Goal: Task Accomplishment & Management: Use online tool/utility

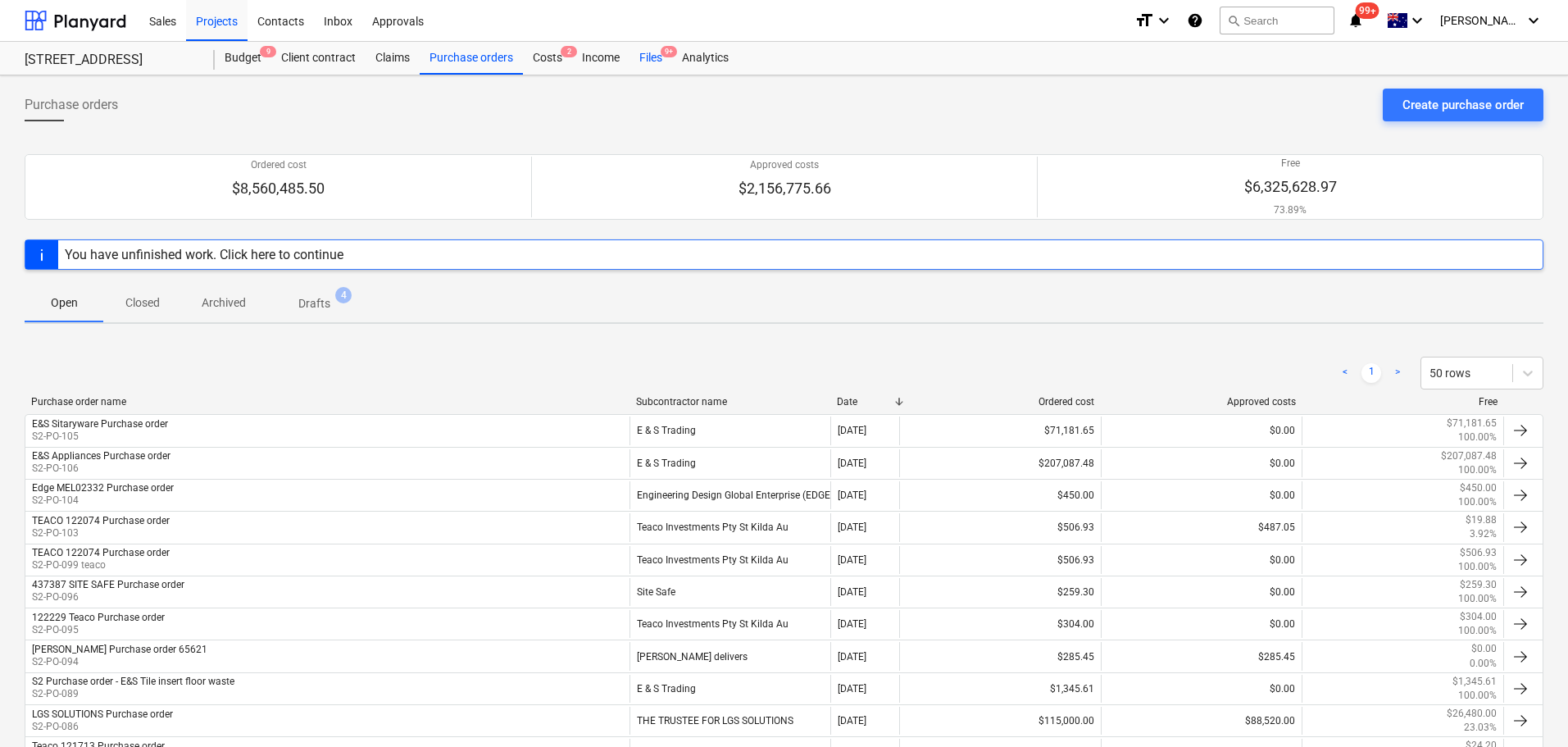
click at [641, 58] on div "Files 9+" at bounding box center [650, 58] width 43 height 33
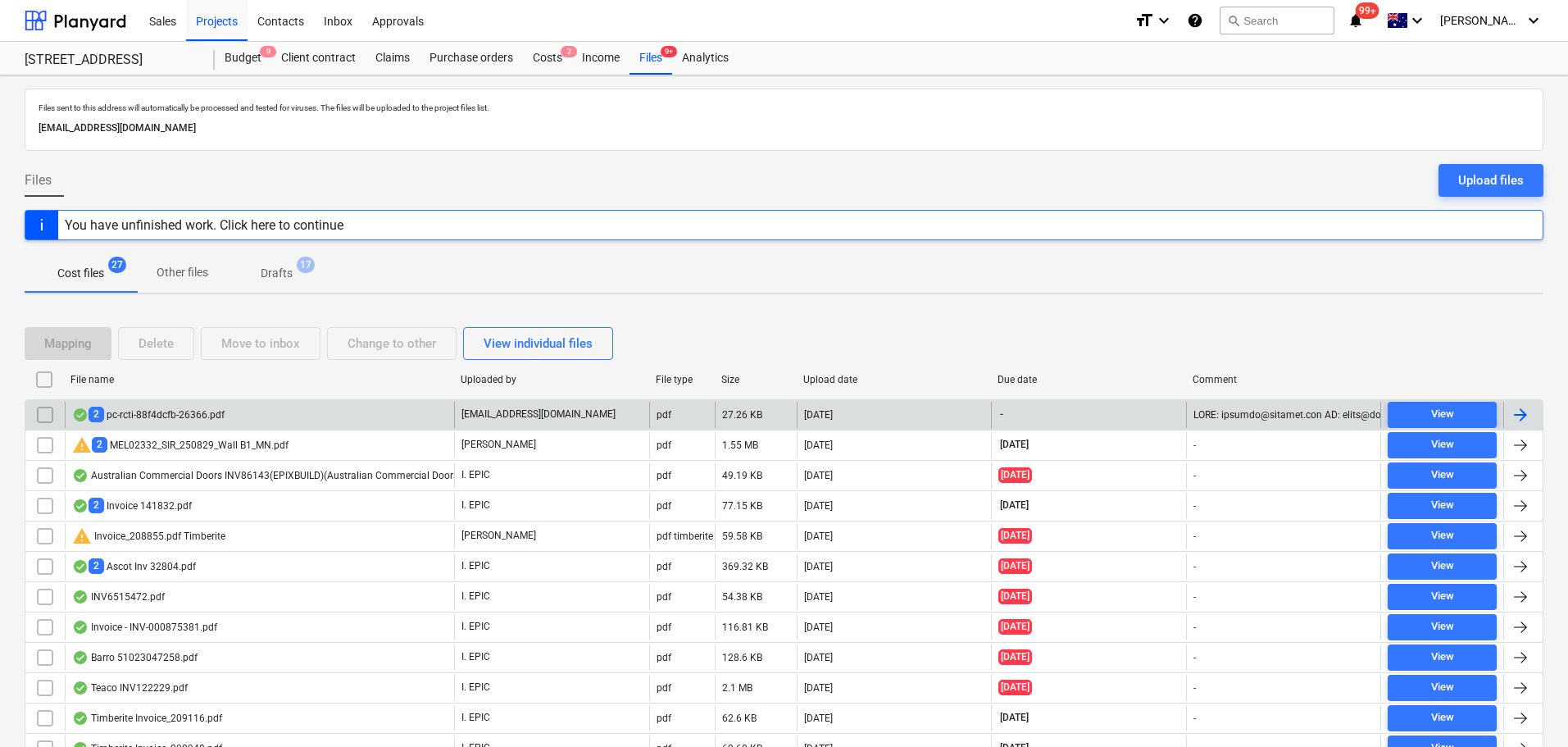
click at [356, 423] on div "2 pc-rcti-88f4dcfb-26366.pdf" at bounding box center [259, 414] width 389 height 26
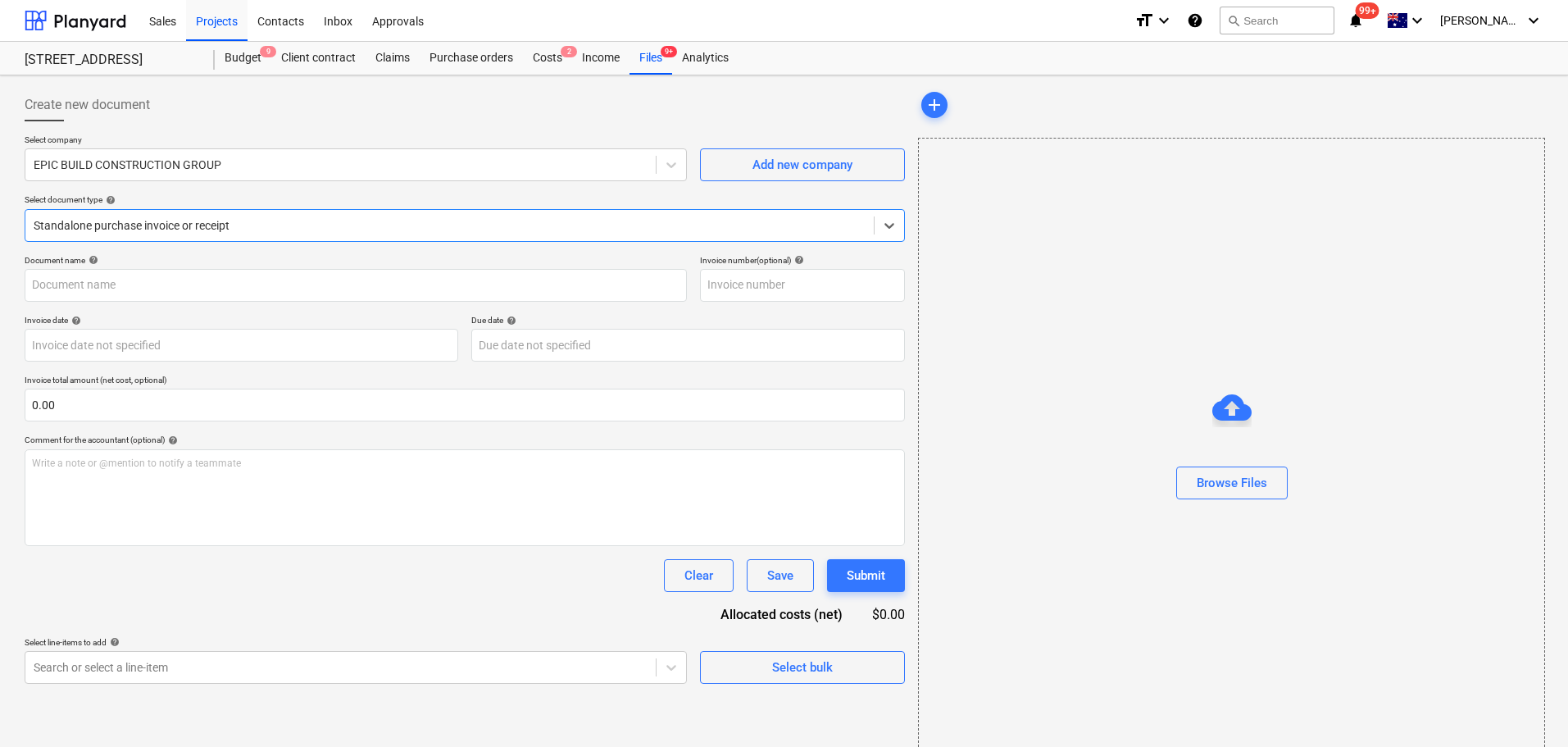
type input "pc-approved-3c2bebb5-26366.pdf"
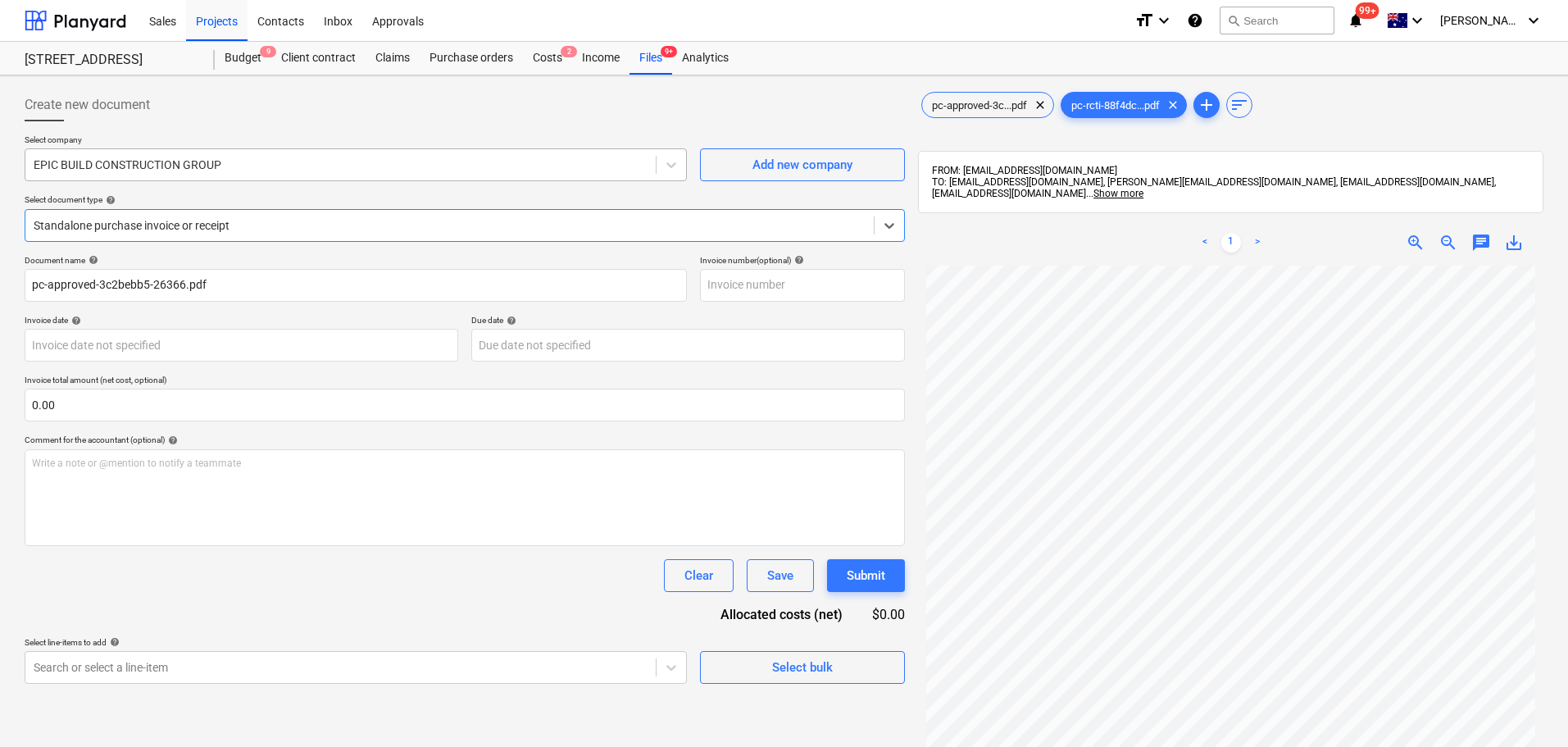
click at [185, 168] on div at bounding box center [341, 165] width 614 height 17
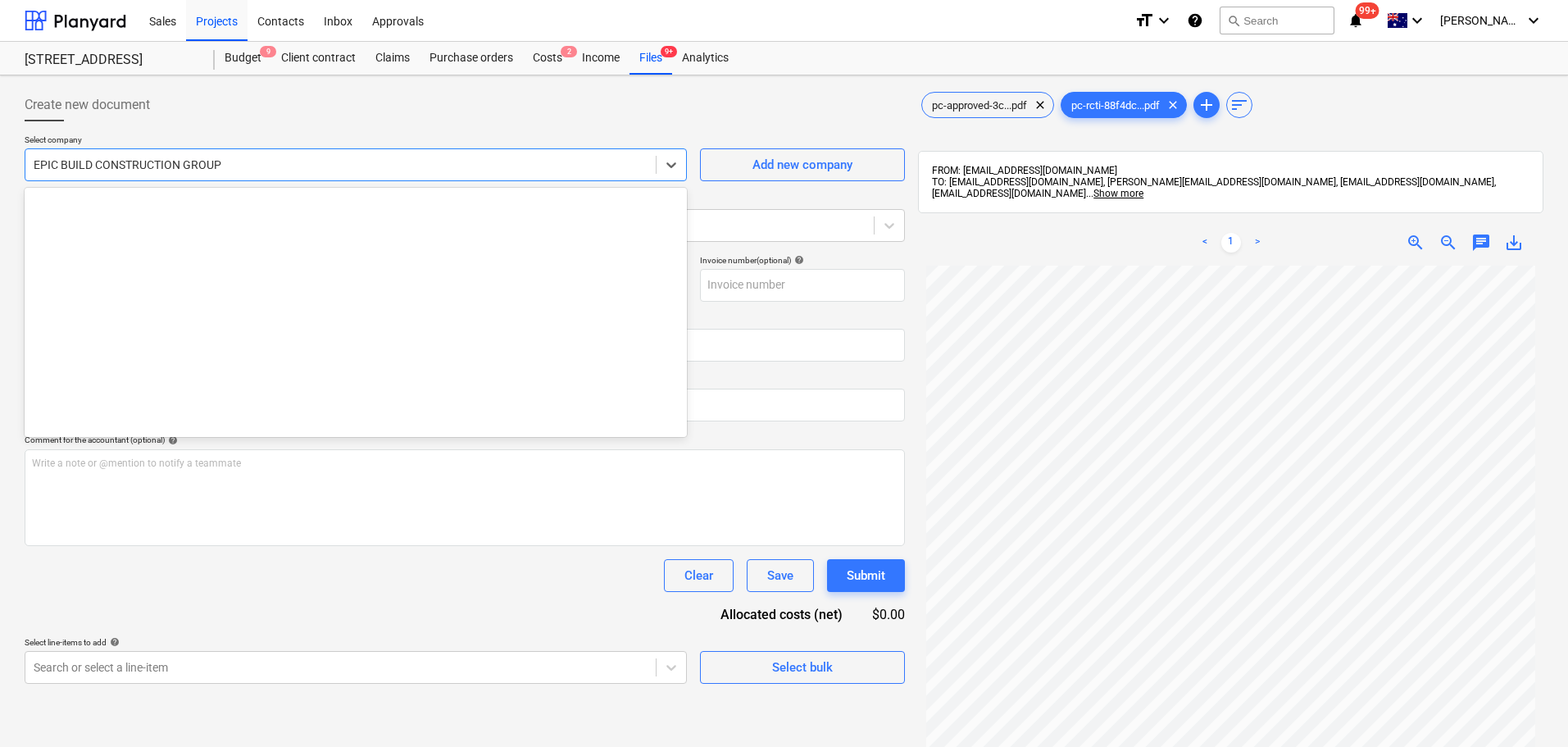
scroll to position [9930, 0]
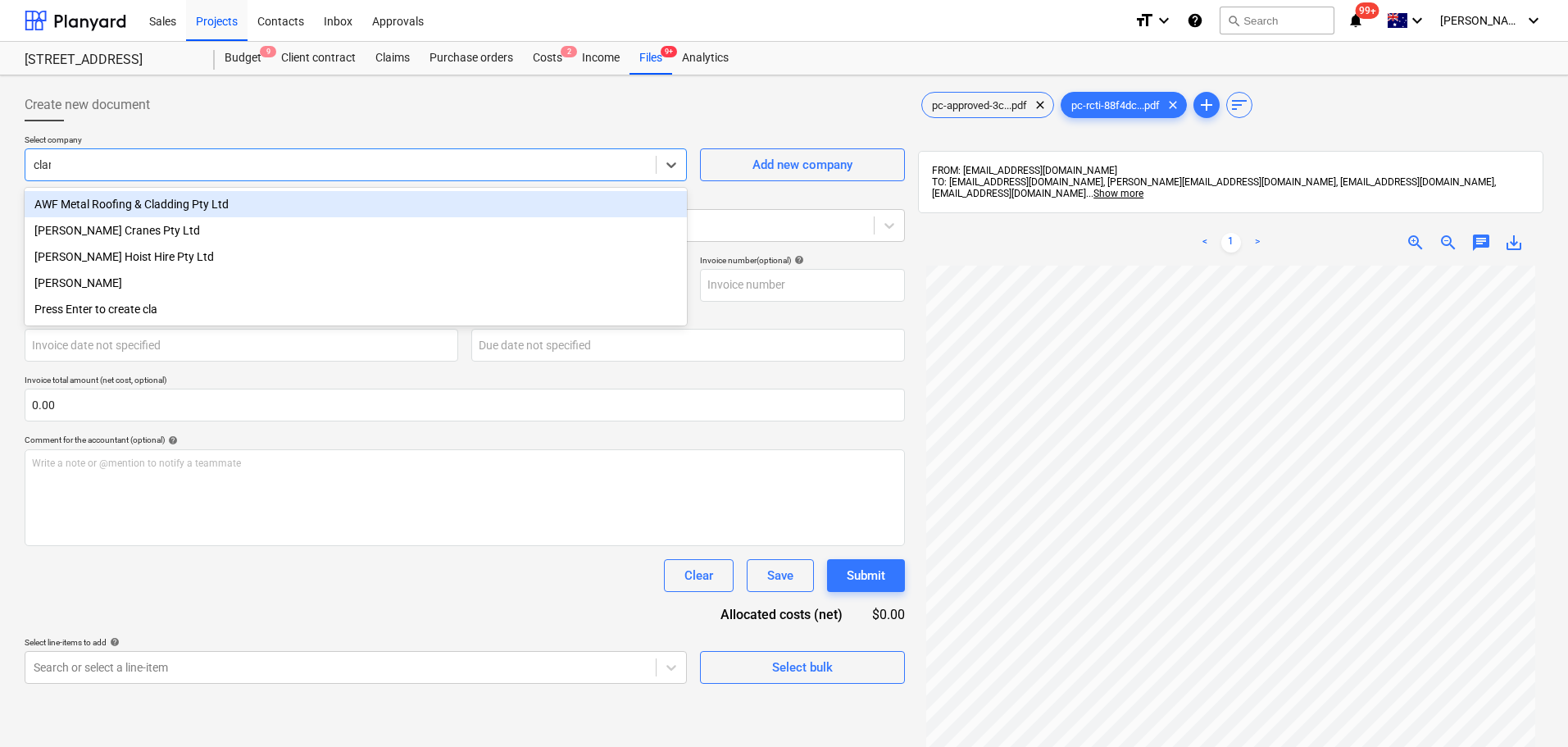
type input "[PERSON_NAME]"
click at [178, 194] on div "[PERSON_NAME] Cranes Pty Ltd" at bounding box center [356, 204] width 662 height 26
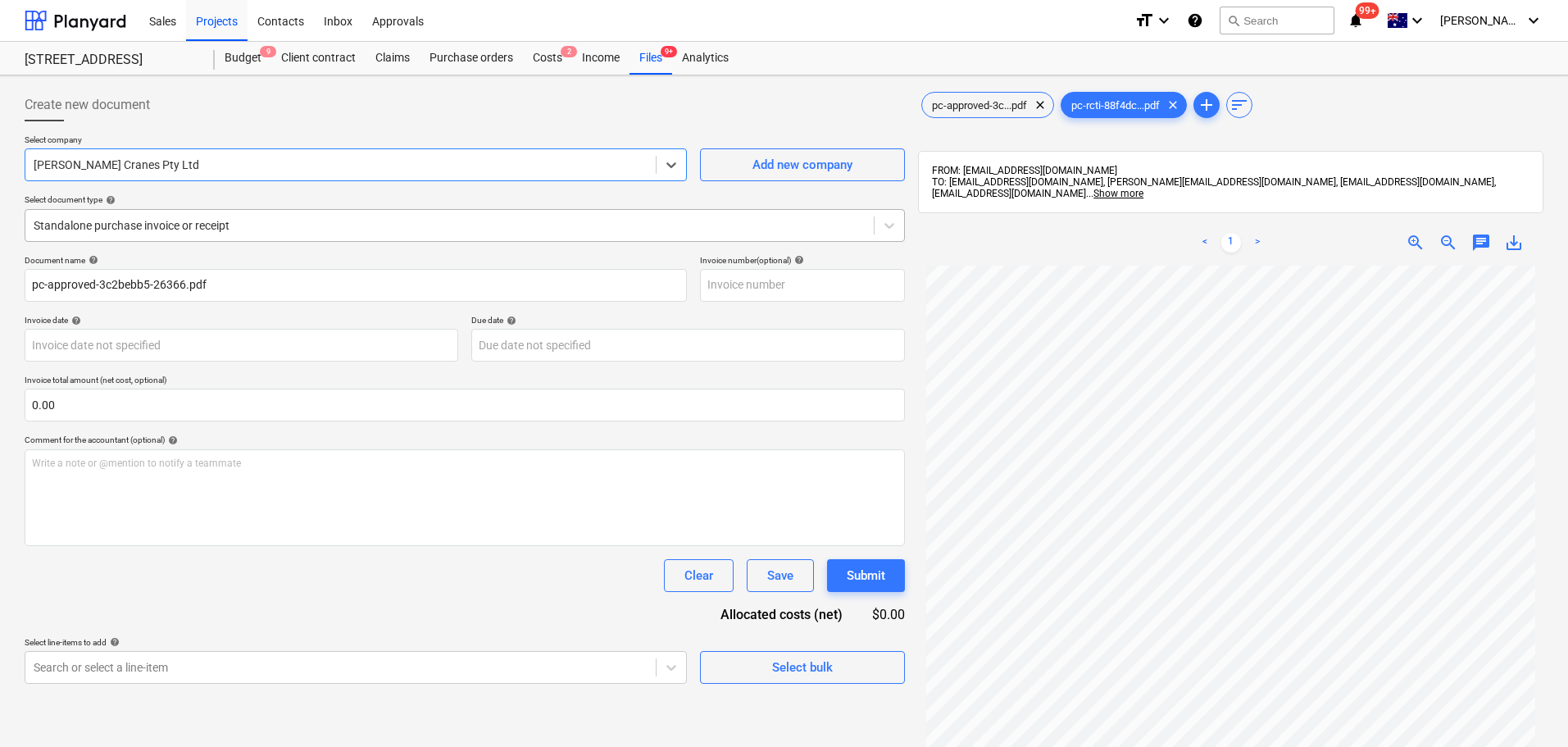
click at [231, 226] on div at bounding box center [450, 225] width 832 height 17
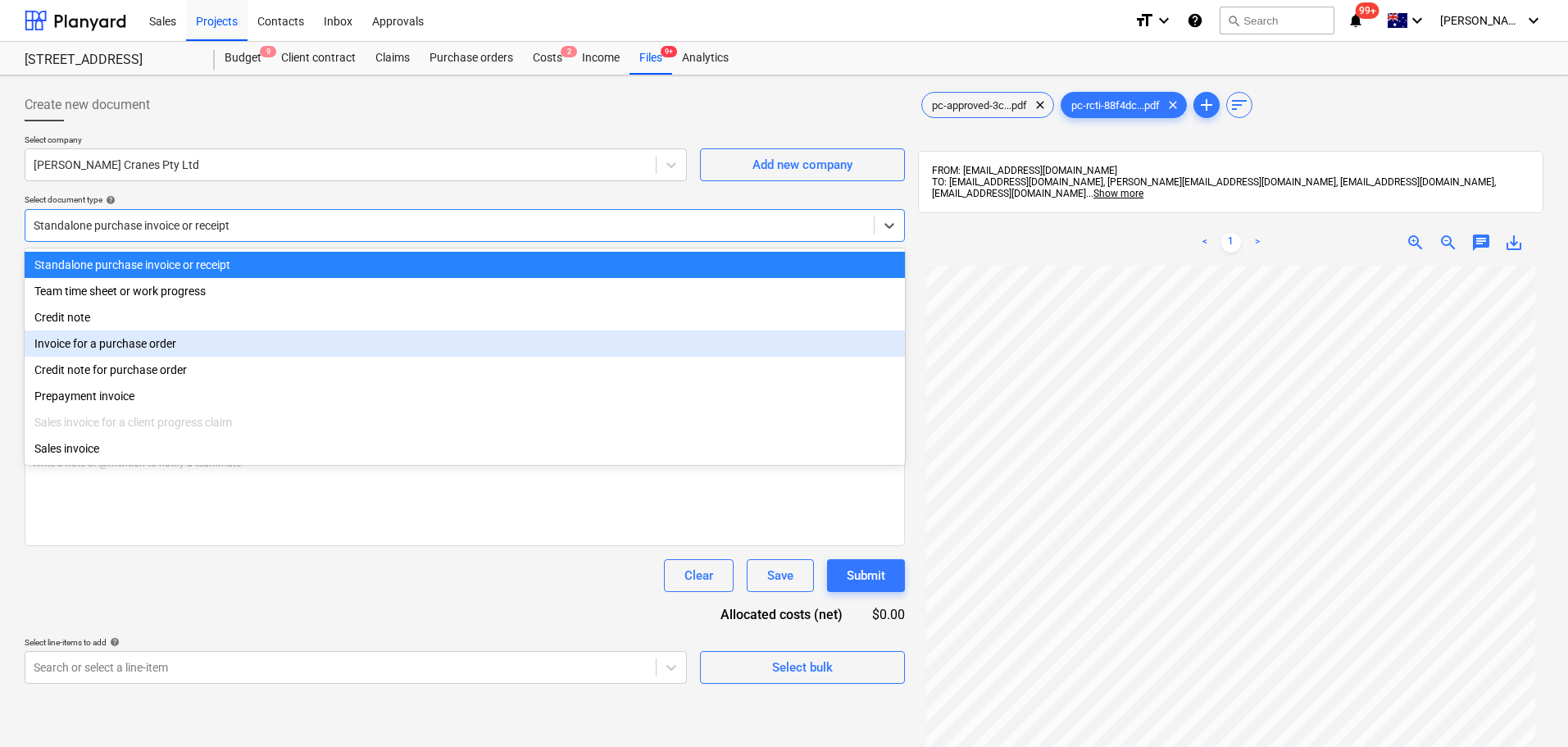
click at [189, 355] on div "Invoice for a purchase order" at bounding box center [465, 344] width 880 height 26
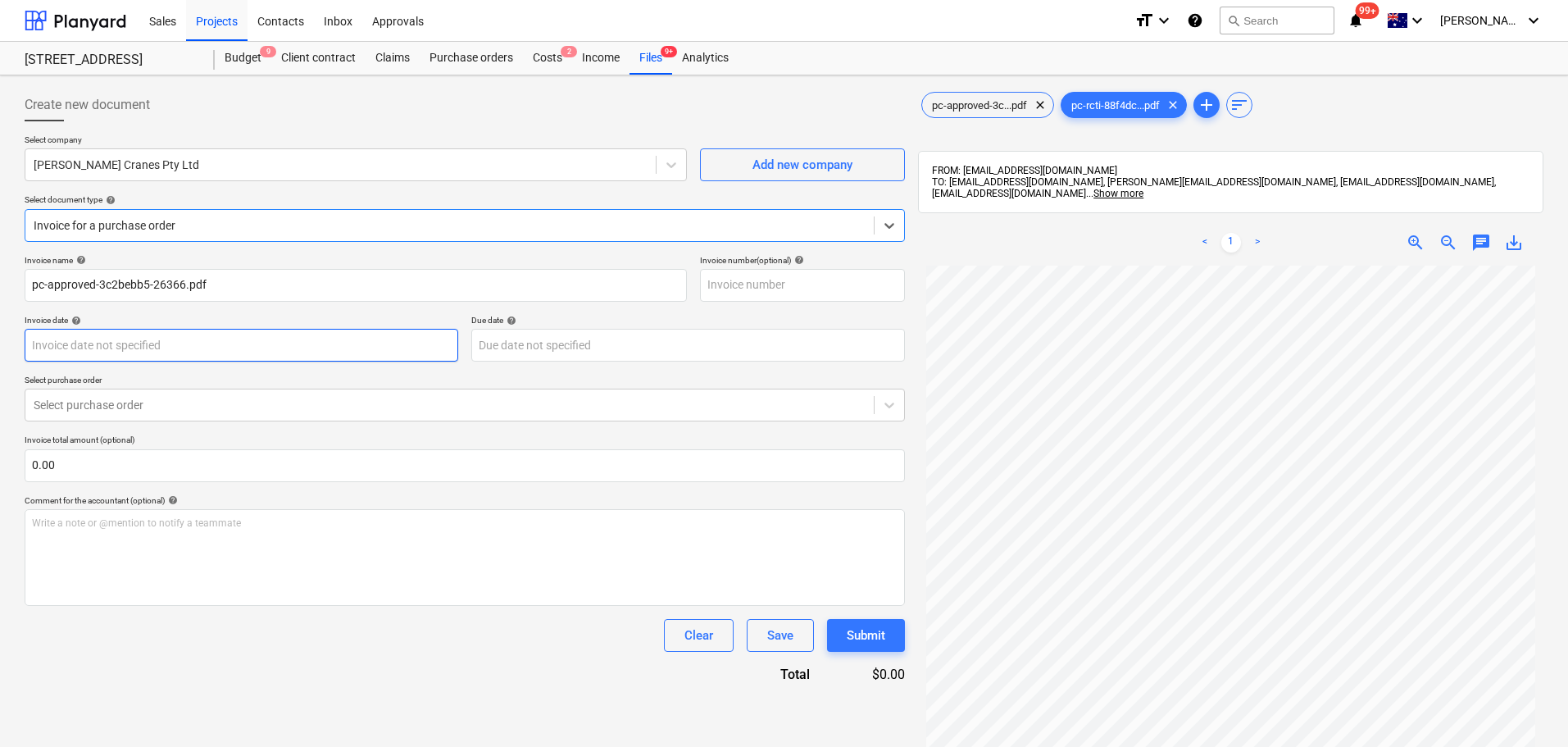
click at [202, 359] on body "Sales Projects Contacts Inbox Approvals format_size keyboard_arrow_down help se…" at bounding box center [784, 374] width 1568 height 747
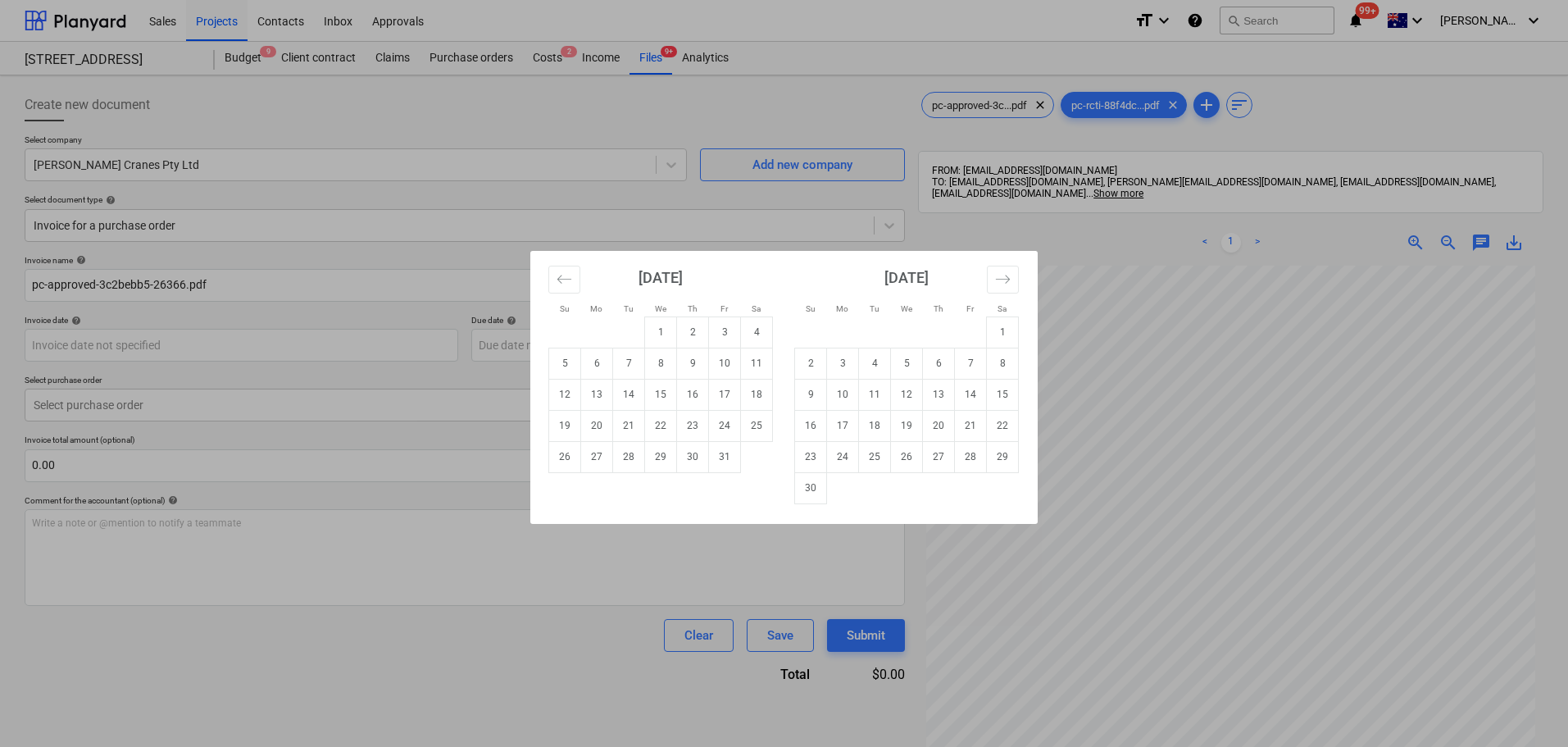
click at [1298, 543] on div "Su Mo Tu We Th Fr Sa Su Mo Tu We Th Fr Sa [DATE] 1 2 3 4 5 6 7 8 9 10 11 12 13 …" at bounding box center [784, 374] width 1568 height 747
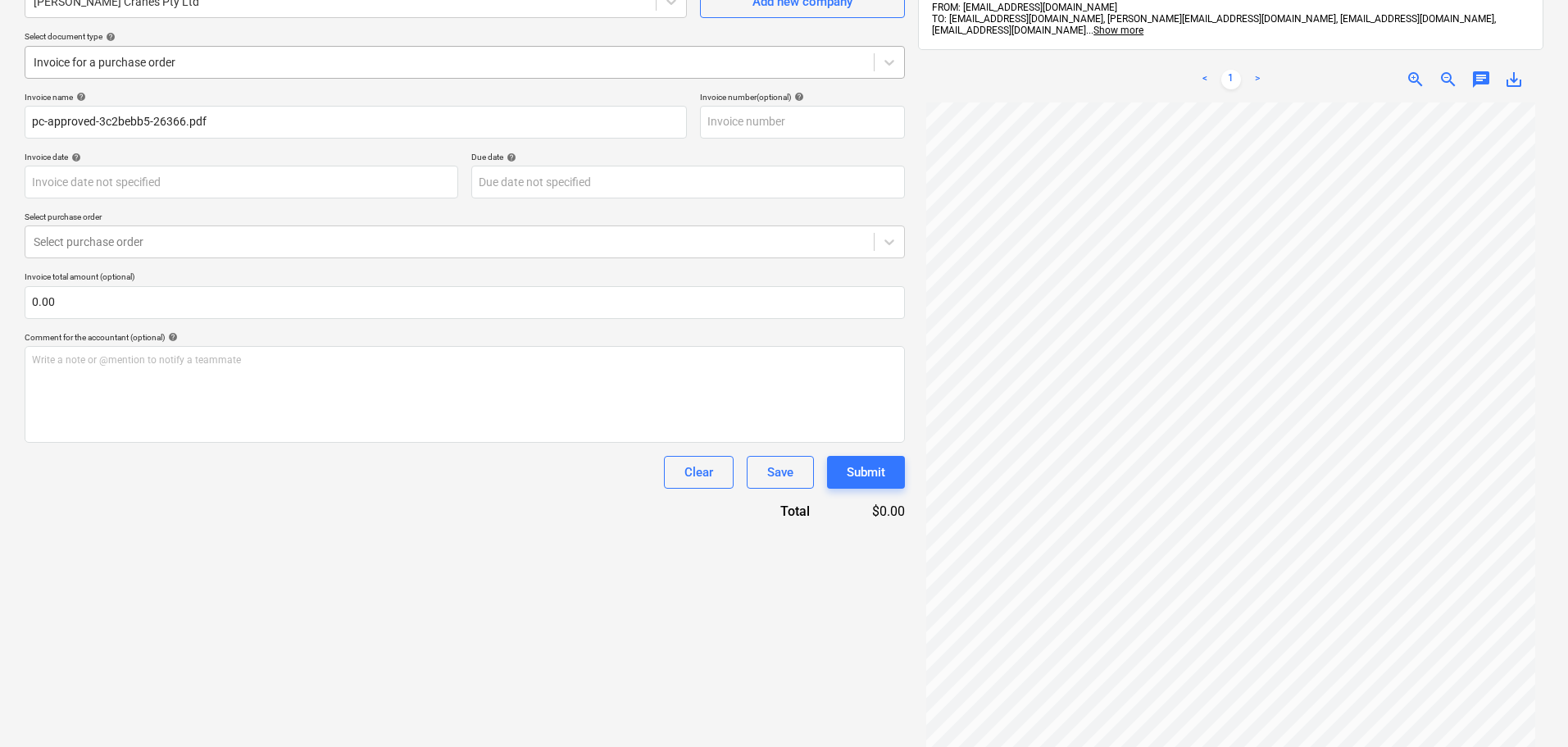
scroll to position [69, 0]
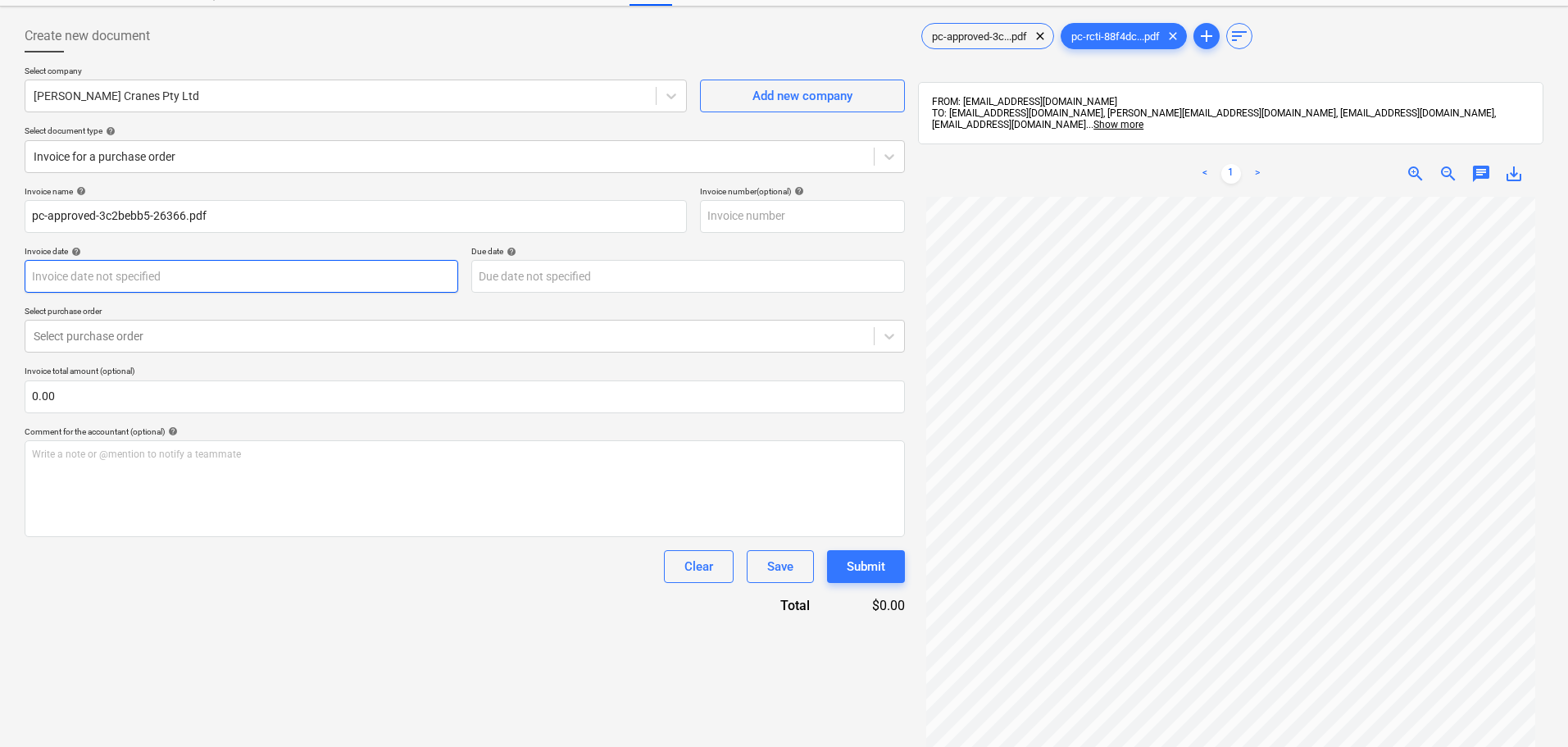
click at [270, 294] on body "Sales Projects Contacts Inbox Approvals format_size keyboard_arrow_down help se…" at bounding box center [784, 305] width 1568 height 747
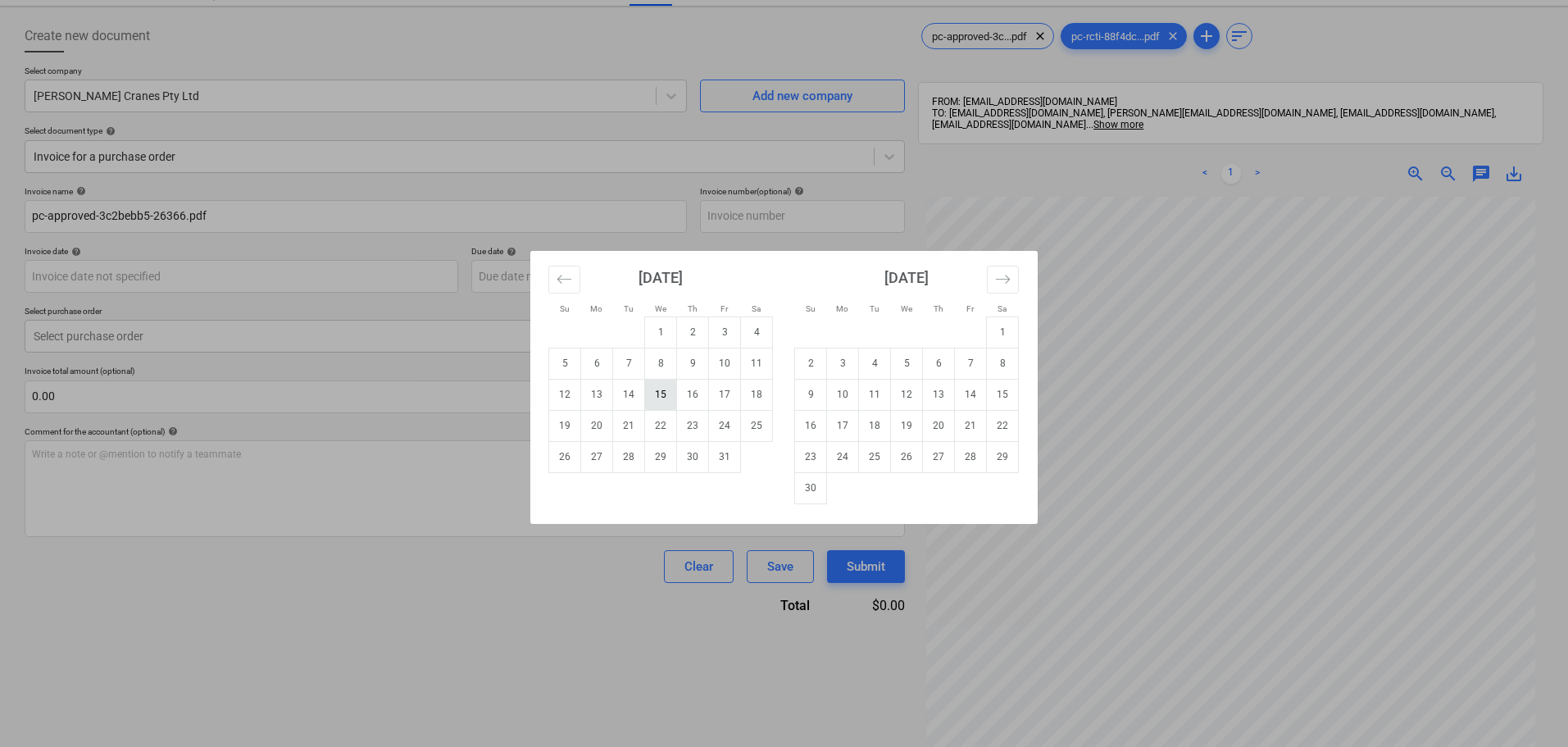
click at [650, 401] on td "15" at bounding box center [661, 393] width 32 height 31
type input "[DATE]"
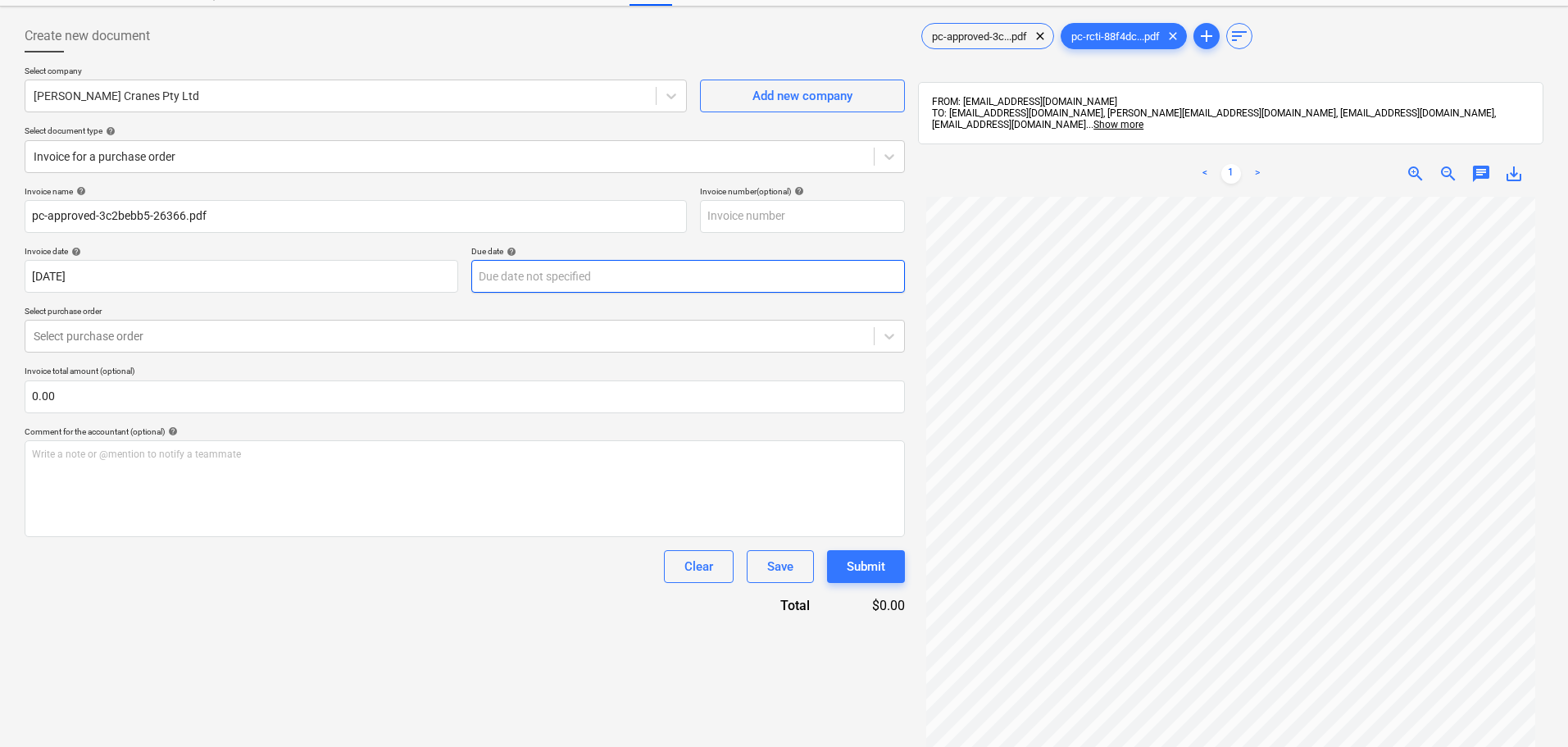
click at [676, 277] on body "Sales Projects Contacts Inbox Approvals format_size keyboard_arrow_down help se…" at bounding box center [784, 305] width 1568 height 747
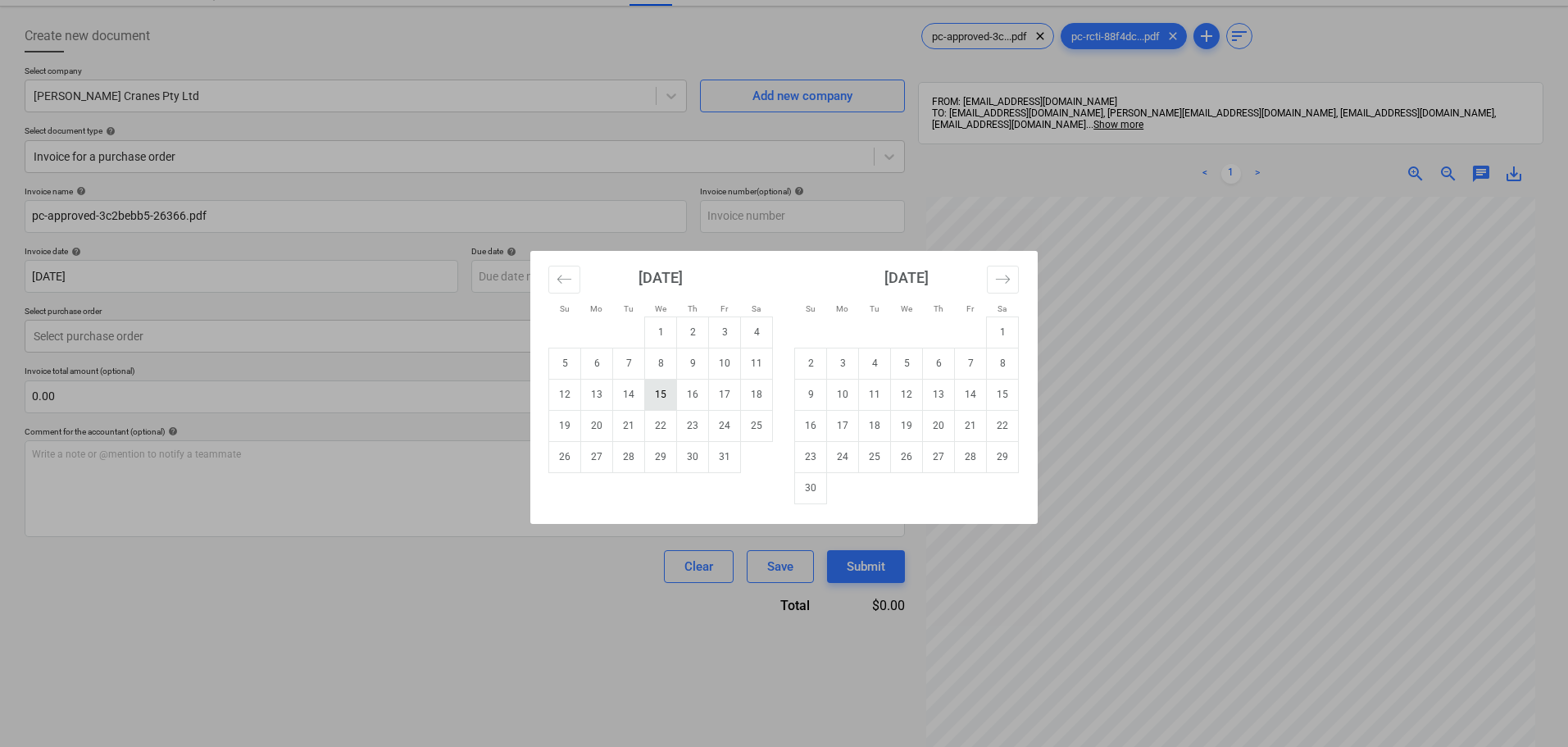
click at [659, 401] on td "15" at bounding box center [661, 393] width 32 height 31
type input "[DATE]"
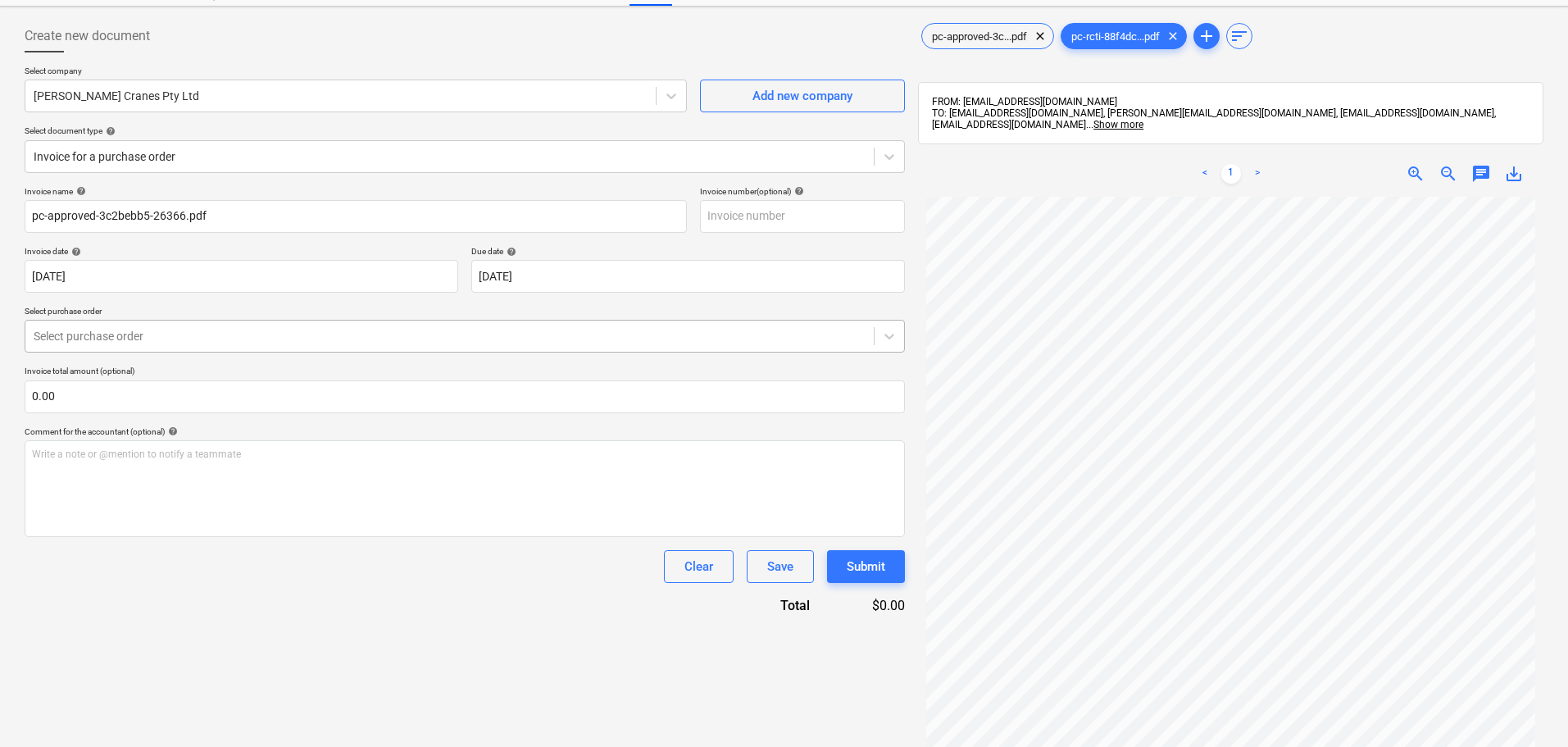
click at [251, 327] on div "Select purchase order" at bounding box center [450, 336] width 848 height 23
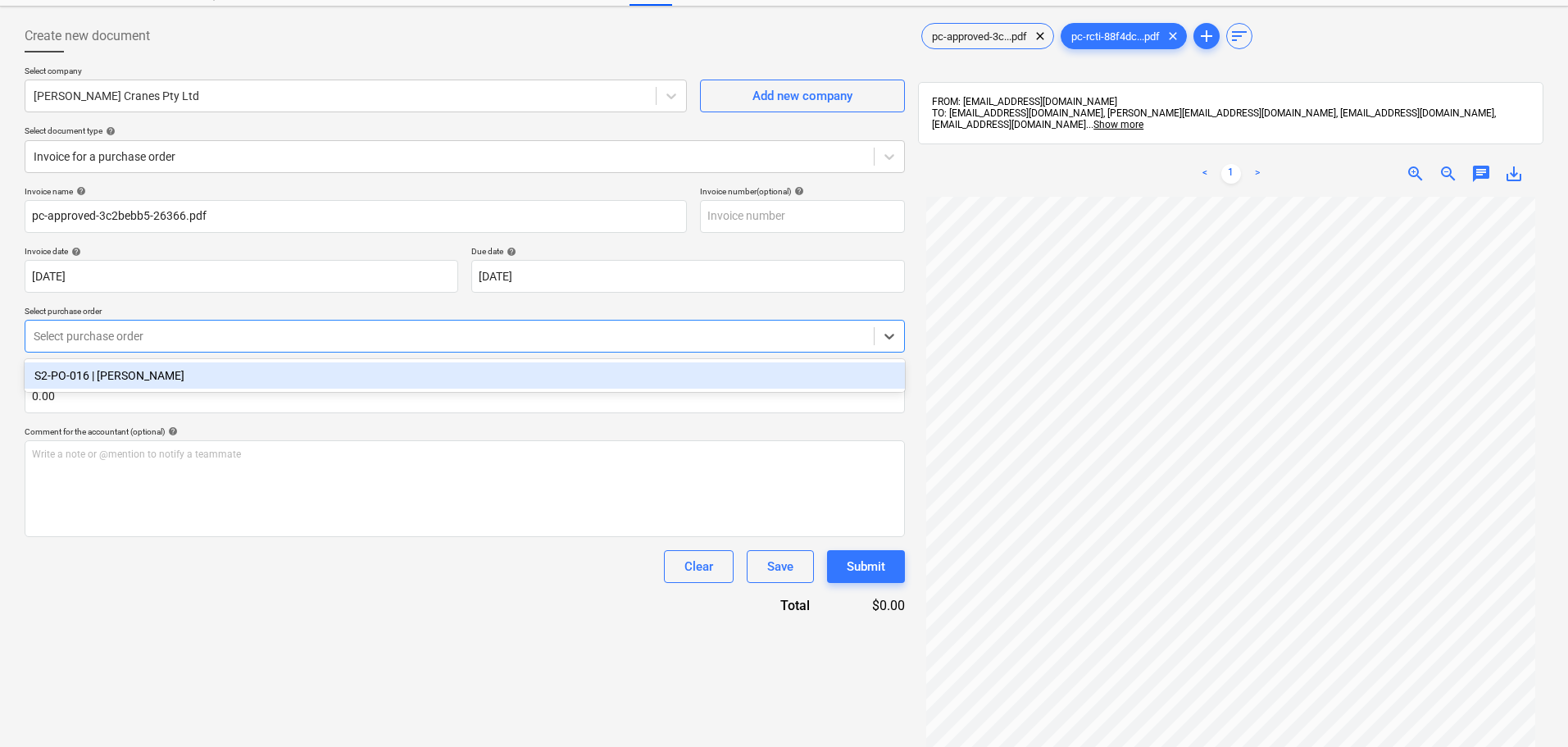
click at [249, 365] on div "S2-PO-016 | [PERSON_NAME]" at bounding box center [465, 375] width 880 height 26
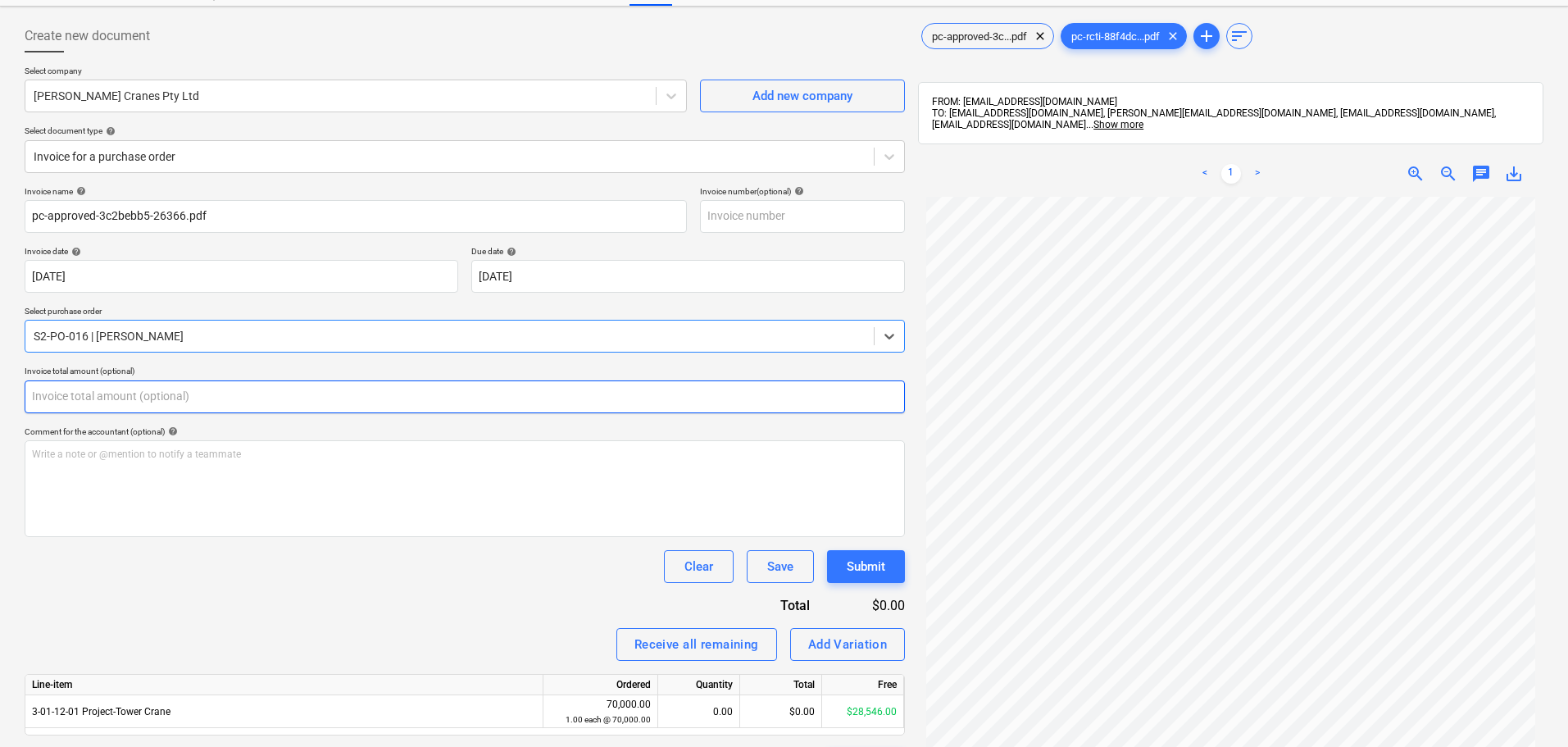
click at [245, 398] on input "text" at bounding box center [465, 396] width 880 height 33
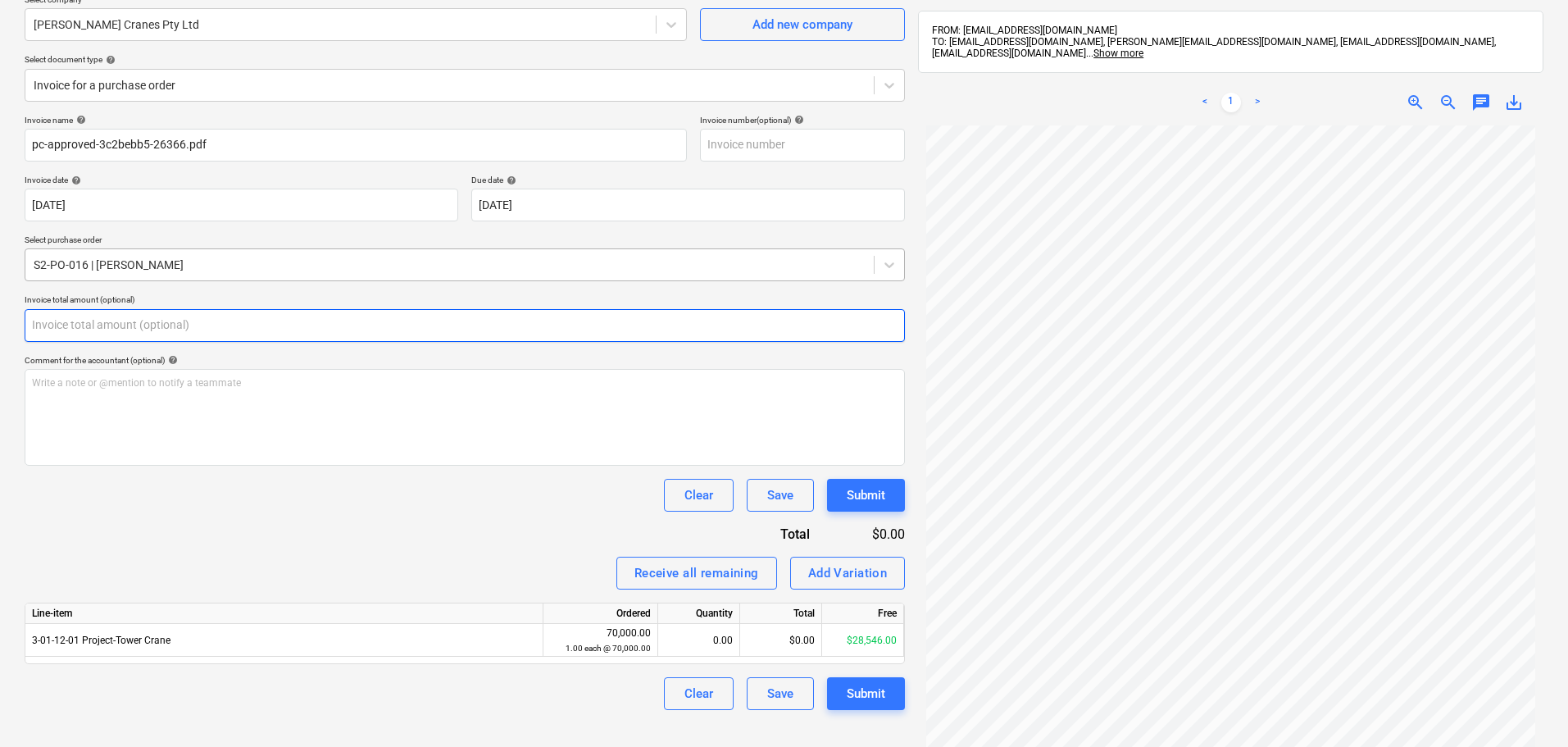
scroll to position [232, 0]
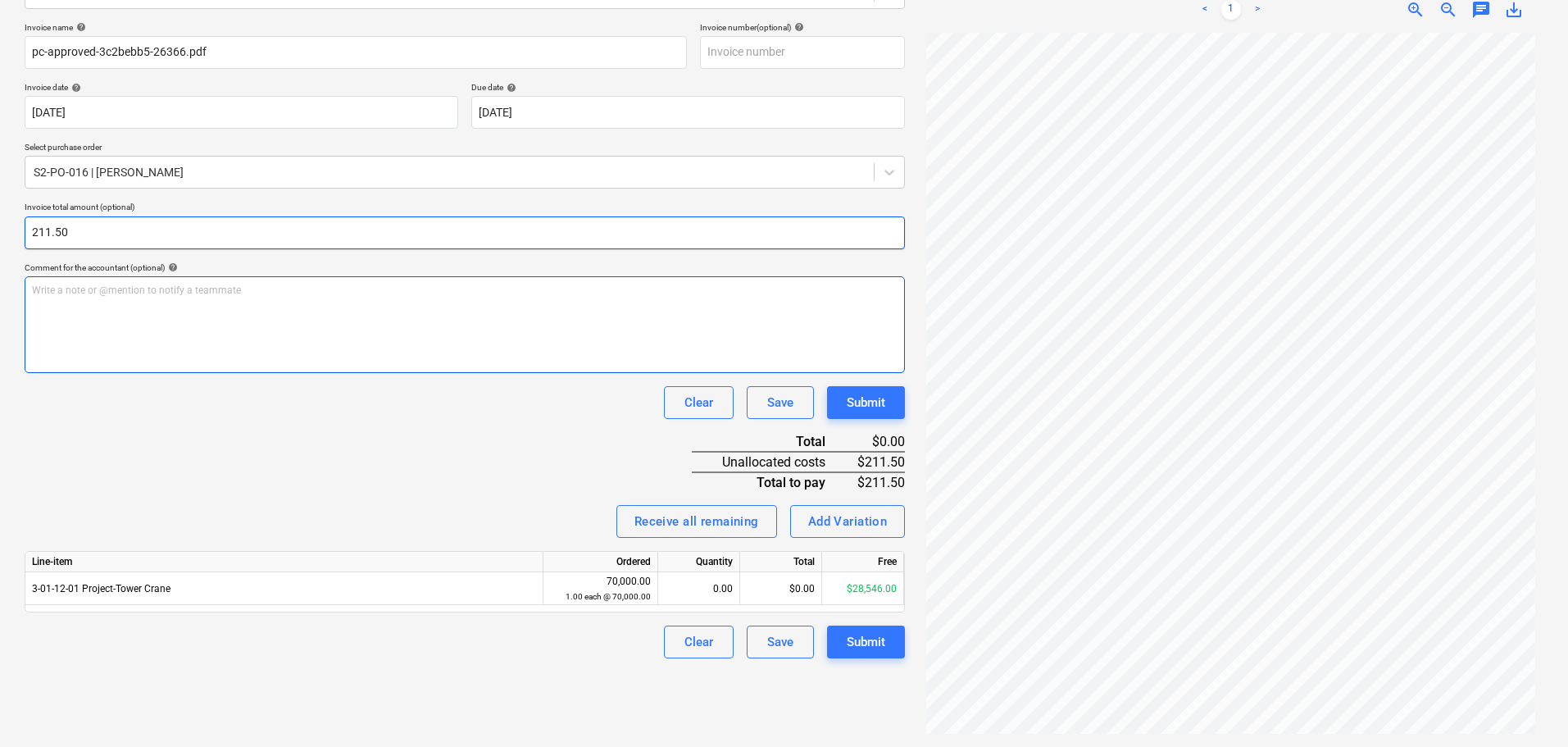
type input "211.50"
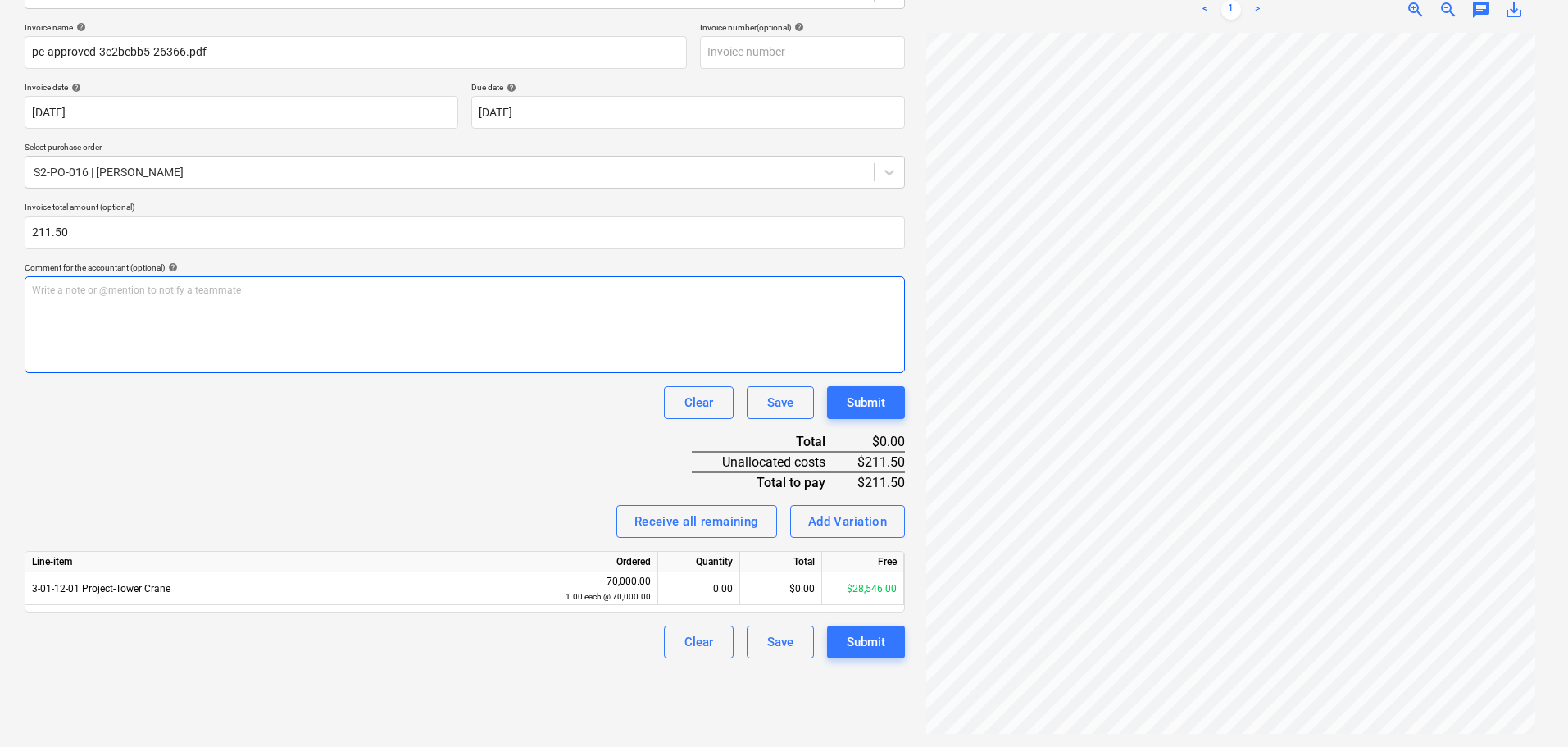
click at [301, 311] on div "Write a note or @mention to notify a teammate [PERSON_NAME]" at bounding box center [465, 324] width 880 height 96
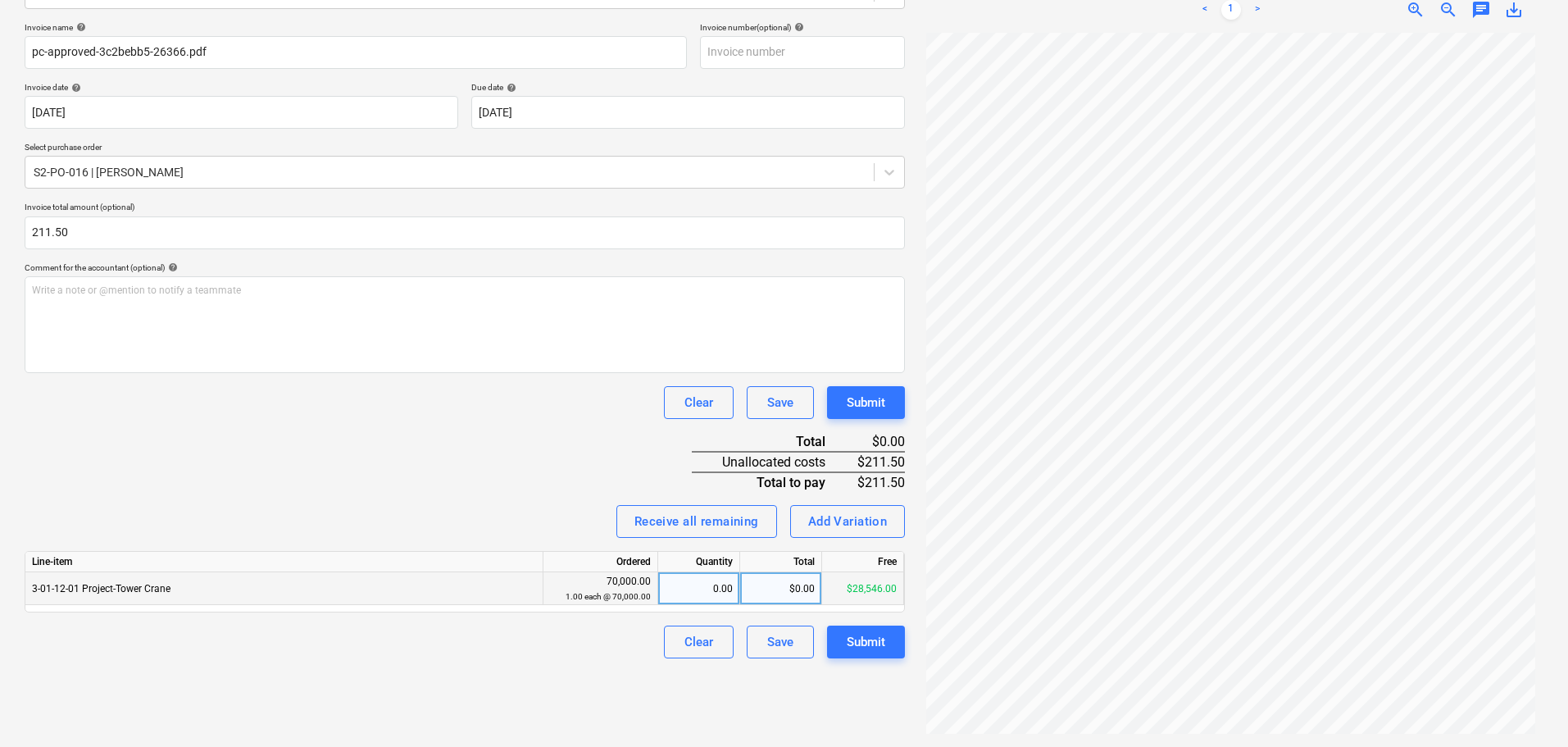
click at [805, 585] on div "$0.00" at bounding box center [781, 588] width 82 height 33
type input "211.50"
click at [171, 386] on div "Clear Save Submit" at bounding box center [465, 402] width 880 height 33
drag, startPoint x: 864, startPoint y: 667, endPoint x: 870, endPoint y: 653, distance: 15.2
click at [864, 666] on div "Create new document Select company [PERSON_NAME] Cranes Pty Ltd Add new company…" at bounding box center [465, 294] width 894 height 891
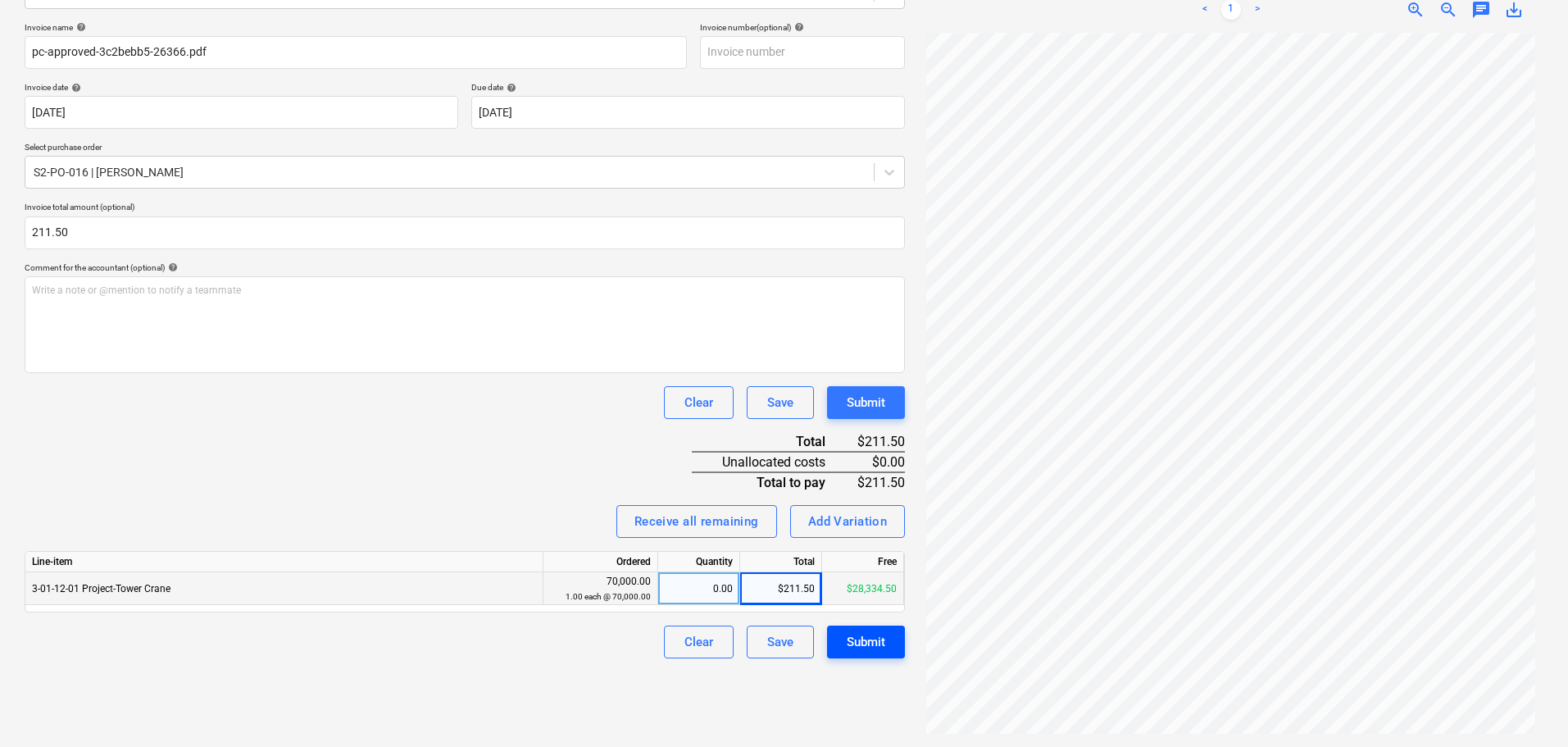
click at [870, 653] on div "Submit" at bounding box center [866, 642] width 39 height 21
